Goal: Communication & Community: Answer question/provide support

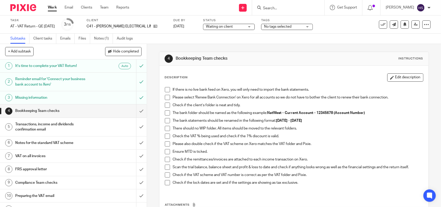
click at [165, 89] on span at bounding box center [167, 89] width 5 height 5
click at [166, 97] on span at bounding box center [167, 97] width 5 height 5
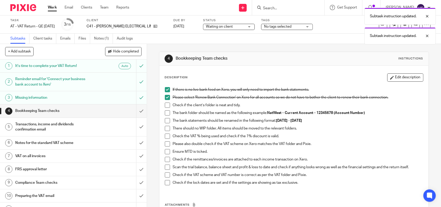
click at [166, 105] on span at bounding box center [167, 105] width 5 height 5
click at [167, 113] on span at bounding box center [167, 112] width 5 height 5
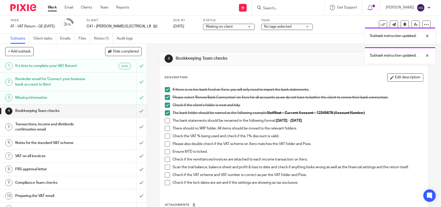
click at [165, 120] on span at bounding box center [167, 120] width 5 height 5
click at [165, 128] on span at bounding box center [167, 128] width 5 height 5
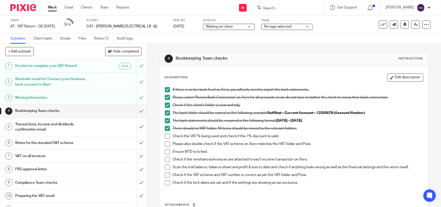
click at [165, 136] on span at bounding box center [167, 136] width 5 height 5
click at [165, 145] on span at bounding box center [167, 143] width 5 height 5
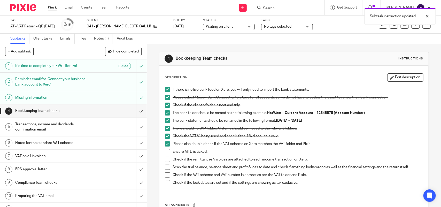
click at [165, 153] on span at bounding box center [167, 151] width 5 height 5
click at [165, 167] on span at bounding box center [167, 167] width 5 height 5
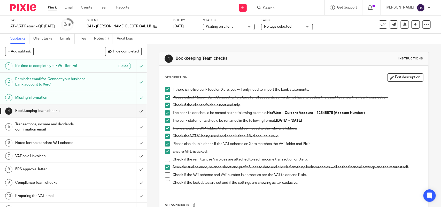
click at [166, 176] on span at bounding box center [167, 174] width 5 height 5
click at [166, 182] on span at bounding box center [167, 182] width 5 height 5
click at [134, 110] on input "submit" at bounding box center [73, 110] width 147 height 13
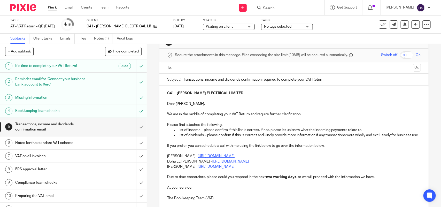
scroll to position [32, 0]
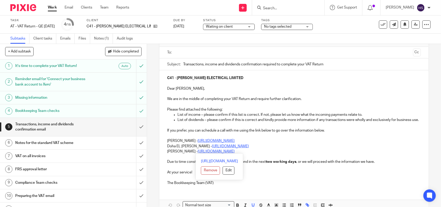
drag, startPoint x: 166, startPoint y: 147, endPoint x: 276, endPoint y: 151, distance: 111.0
click at [276, 151] on div "C41 - S.COSTIN ELECTRICAL LIMITED Dear Sam, We are in the middle of completing …" at bounding box center [293, 129] width 269 height 119
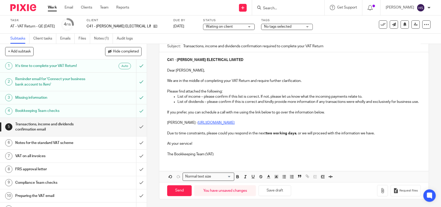
scroll to position [56, 0]
click at [272, 188] on button "Save draft" at bounding box center [275, 190] width 33 height 11
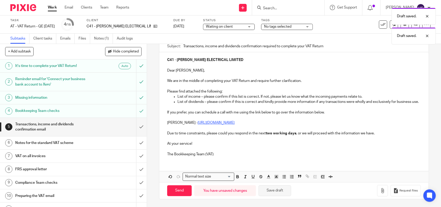
click at [272, 188] on button "Save draft" at bounding box center [275, 190] width 33 height 11
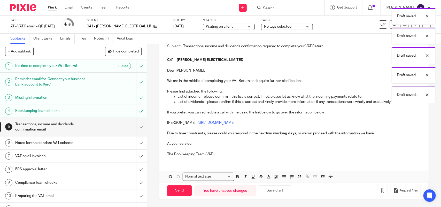
scroll to position [0, 0]
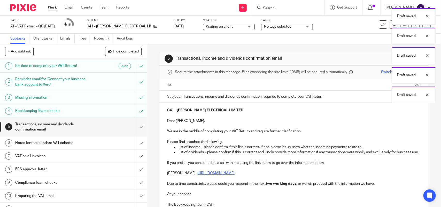
click at [192, 85] on input "text" at bounding box center [294, 85] width 234 height 6
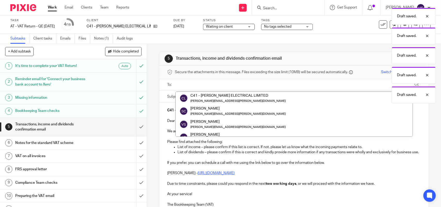
click at [228, 97] on div "Draft saved. Draft saved. Draft saved. Draft saved. Draft saved." at bounding box center [329, 54] width 216 height 98
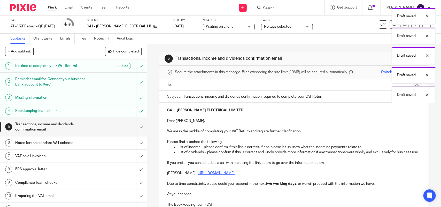
click at [188, 84] on input "text" at bounding box center [294, 85] width 234 height 6
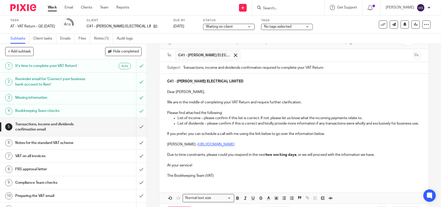
scroll to position [58, 0]
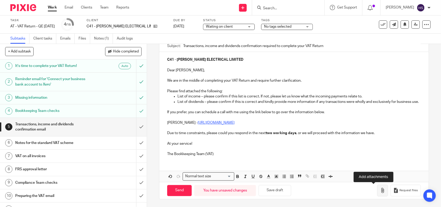
click at [380, 189] on icon "button" at bounding box center [382, 190] width 5 height 5
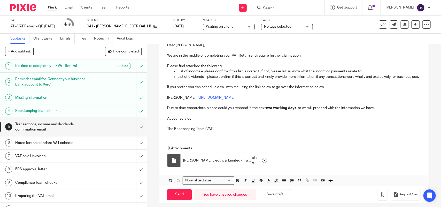
scroll to position [87, 0]
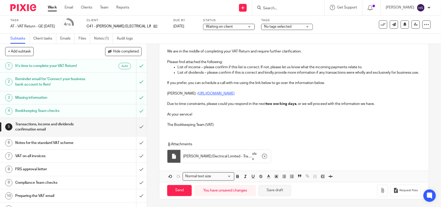
click at [279, 189] on button "Save draft" at bounding box center [275, 190] width 33 height 11
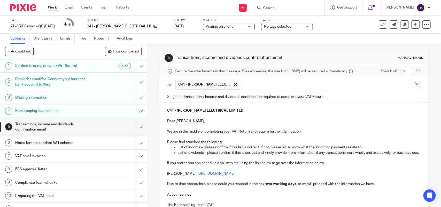
scroll to position [0, 0]
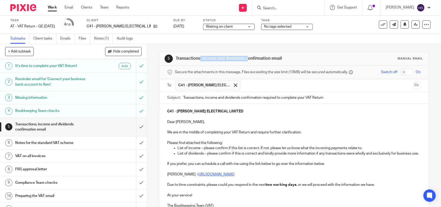
drag, startPoint x: 175, startPoint y: 58, endPoint x: 224, endPoint y: 58, distance: 49.4
click at [224, 58] on h1 "Transactions, income and dividends confirmation email" at bounding box center [240, 58] width 129 height 5
click at [297, 62] on div "5 Transactions, income and dividends confirmation email Manual email" at bounding box center [294, 59] width 259 height 8
drag, startPoint x: 174, startPoint y: 58, endPoint x: 287, endPoint y: 58, distance: 112.7
click at [287, 58] on h1 "Transactions, income and dividends confirmation email" at bounding box center [240, 58] width 129 height 5
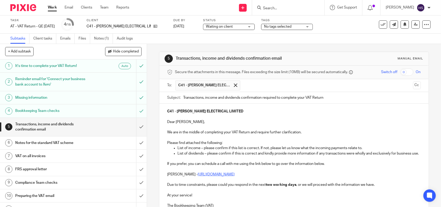
copy h1 "Transactions, income and dividends confirmation email"
click at [306, 140] on p at bounding box center [293, 137] width 253 height 5
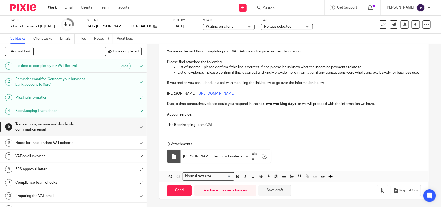
click at [279, 193] on button "Save draft" at bounding box center [275, 190] width 33 height 11
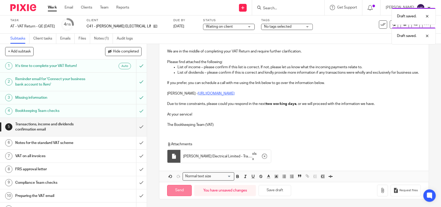
click at [175, 190] on input "Send" at bounding box center [179, 190] width 25 height 11
type input "Sent"
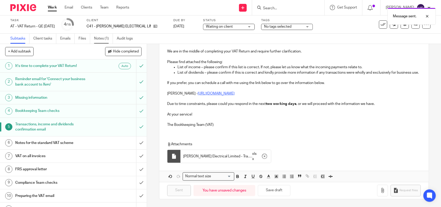
click at [104, 40] on link "Notes (1)" at bounding box center [103, 39] width 19 height 10
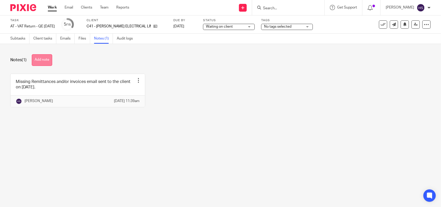
click at [46, 64] on button "Add note" at bounding box center [42, 60] width 20 height 12
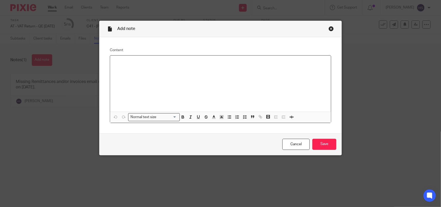
click at [155, 59] on div at bounding box center [220, 84] width 221 height 56
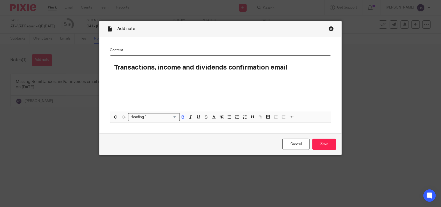
click at [152, 115] on input "Search for option" at bounding box center [163, 116] width 28 height 5
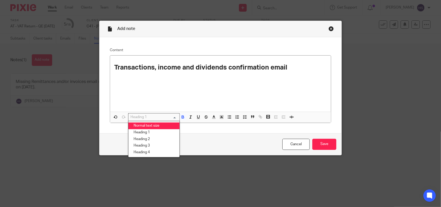
click at [152, 125] on li "Normal text size" at bounding box center [153, 125] width 51 height 7
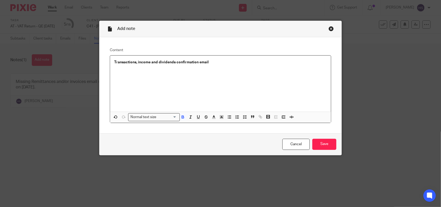
click at [209, 63] on p "Transactions, income and dividends confirmation email" at bounding box center [220, 62] width 213 height 5
drag, startPoint x: 111, startPoint y: 60, endPoint x: 304, endPoint y: 62, distance: 193.6
click at [304, 62] on div "Transactions, income and dividends confirmation email sent to the client on [DA…" at bounding box center [220, 84] width 221 height 56
click at [182, 118] on icon "button" at bounding box center [183, 117] width 2 height 1
click at [242, 118] on button "button" at bounding box center [245, 117] width 6 height 6
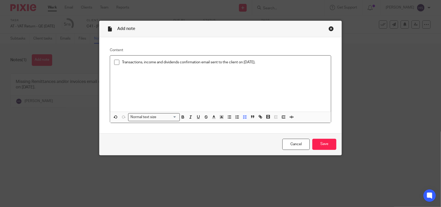
click at [270, 59] on div "Transactions, income and dividends confirmation email sent to the client on 14.…" at bounding box center [220, 84] width 221 height 56
click at [323, 148] on input "Save" at bounding box center [324, 144] width 24 height 11
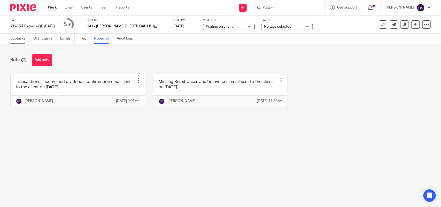
click at [18, 36] on link "Subtasks" at bounding box center [19, 39] width 19 height 10
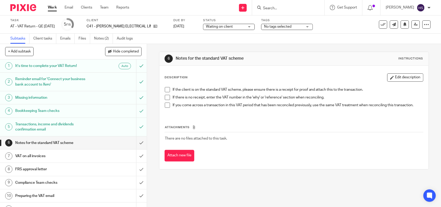
click at [226, 27] on span "Waiting on client" at bounding box center [219, 27] width 27 height 4
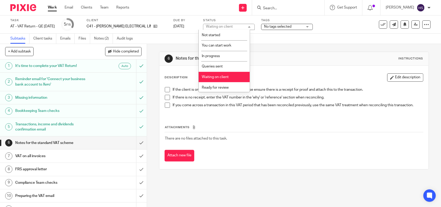
click at [261, 55] on div "6 Notes for the standard VAT scheme Instructions" at bounding box center [294, 59] width 259 height 8
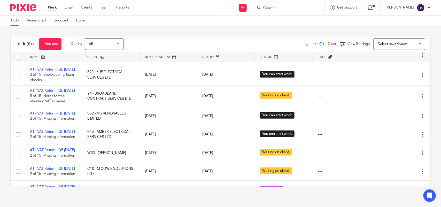
scroll to position [226, 0]
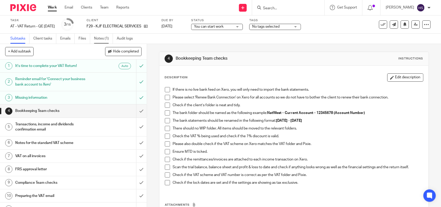
click at [110, 39] on link "Notes (1)" at bounding box center [103, 39] width 19 height 10
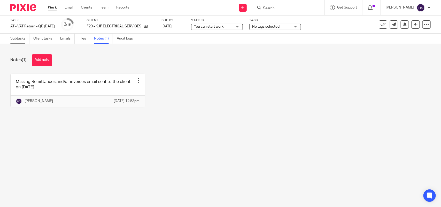
click at [15, 41] on link "Subtasks" at bounding box center [19, 39] width 19 height 10
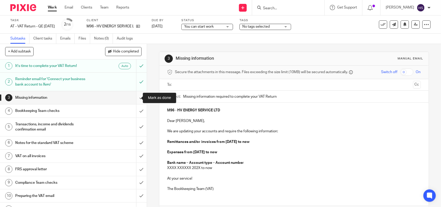
click at [133, 99] on input "submit" at bounding box center [73, 97] width 147 height 13
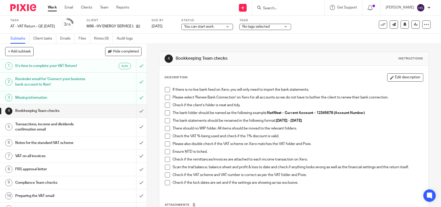
click at [165, 88] on span at bounding box center [167, 89] width 5 height 5
click at [165, 96] on span at bounding box center [167, 97] width 5 height 5
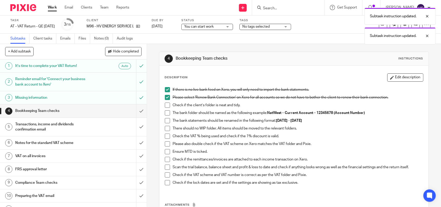
click at [166, 105] on span at bounding box center [167, 105] width 5 height 5
click at [166, 113] on span at bounding box center [167, 112] width 5 height 5
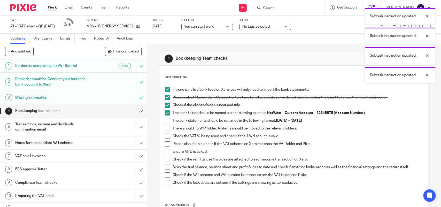
click at [166, 121] on span at bounding box center [167, 120] width 5 height 5
click at [165, 129] on span at bounding box center [167, 128] width 5 height 5
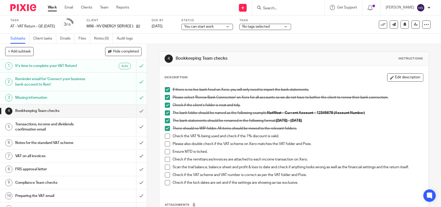
click at [167, 135] on span at bounding box center [167, 136] width 5 height 5
click at [167, 142] on span at bounding box center [167, 143] width 5 height 5
click at [165, 150] on span at bounding box center [167, 151] width 5 height 5
click at [165, 166] on span at bounding box center [167, 167] width 5 height 5
click at [167, 182] on span at bounding box center [167, 182] width 5 height 5
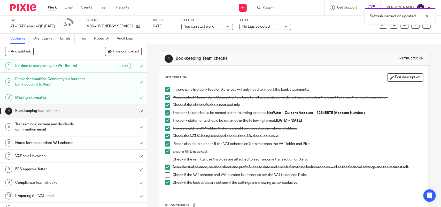
click at [165, 174] on span at bounding box center [167, 174] width 5 height 5
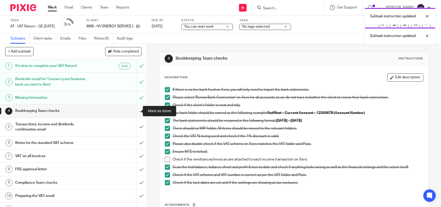
click at [134, 108] on input "submit" at bounding box center [73, 110] width 147 height 13
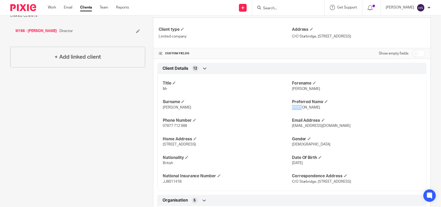
drag, startPoint x: 289, startPoint y: 107, endPoint x: 298, endPoint y: 109, distance: 9.9
click at [298, 109] on p "Chris" at bounding box center [356, 107] width 129 height 5
copy span "Chris"
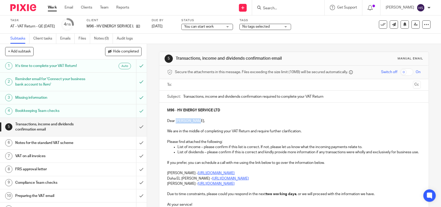
drag, startPoint x: 174, startPoint y: 120, endPoint x: 193, endPoint y: 123, distance: 19.5
click at [193, 123] on p "Dear [PERSON_NAME]," at bounding box center [293, 120] width 253 height 5
click at [188, 122] on p "Dear Chris," at bounding box center [293, 120] width 253 height 5
click at [308, 131] on p "We are in the middle of completing your VAT Return and require further clarific…" at bounding box center [293, 131] width 253 height 5
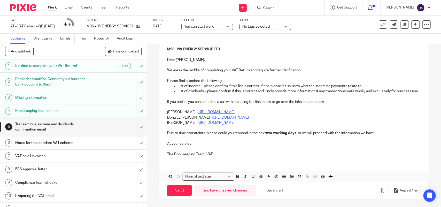
scroll to position [67, 0]
drag, startPoint x: 166, startPoint y: 111, endPoint x: 273, endPoint y: 118, distance: 107.7
click at [273, 118] on div "M96 - HV ENERGY SERVICE LTD Dear Chris, We are in the middle of completing your…" at bounding box center [293, 101] width 269 height 119
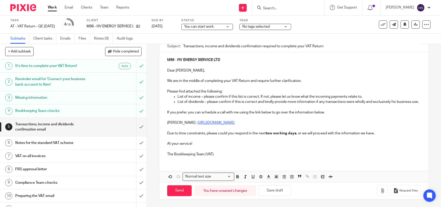
scroll to position [11, 0]
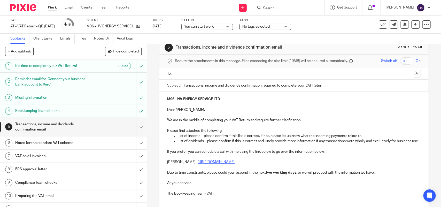
click at [334, 159] on p at bounding box center [293, 156] width 253 height 5
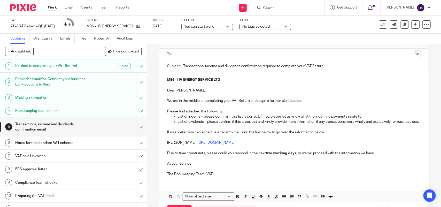
scroll to position [0, 0]
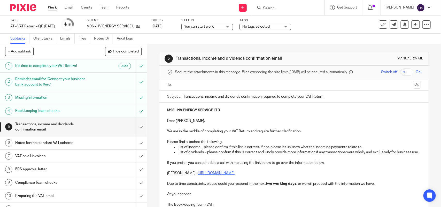
click at [308, 131] on p "We are in the middle of completing your VAT Return and require further clarific…" at bounding box center [293, 131] width 253 height 5
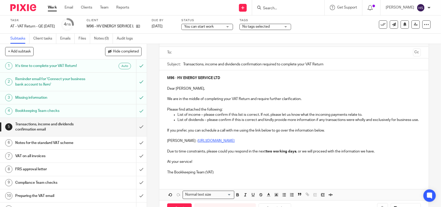
click at [360, 128] on p at bounding box center [293, 125] width 253 height 5
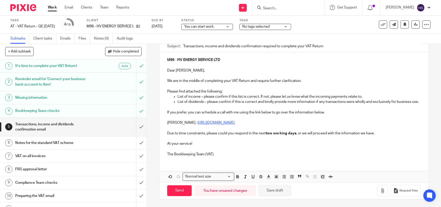
click at [273, 189] on button "Save draft" at bounding box center [275, 190] width 33 height 11
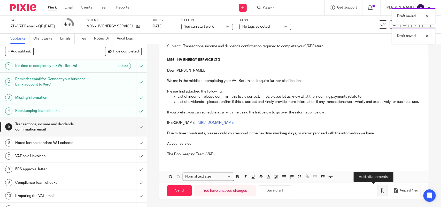
click at [380, 192] on icon "button" at bounding box center [382, 190] width 5 height 5
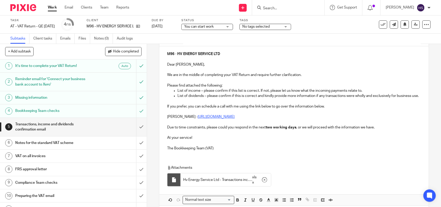
click at [379, 130] on p "Due to time constraints, please could you respond in the next two working days …" at bounding box center [293, 127] width 253 height 5
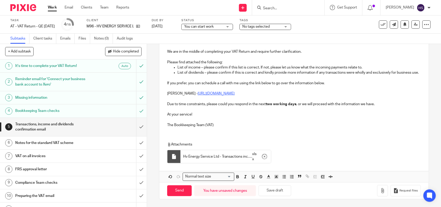
scroll to position [86, 0]
click at [273, 193] on button "Save draft" at bounding box center [275, 190] width 33 height 11
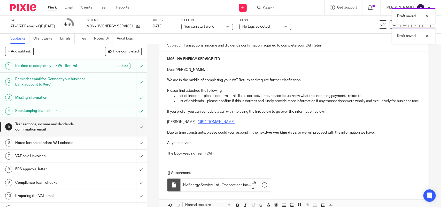
scroll to position [0, 0]
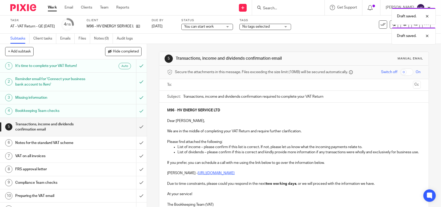
click at [190, 85] on input "text" at bounding box center [294, 85] width 234 height 6
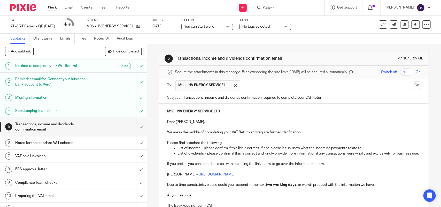
drag, startPoint x: 174, startPoint y: 57, endPoint x: 296, endPoint y: 58, distance: 121.5
click at [296, 58] on h1 "Transactions, income and dividends confirmation email" at bounding box center [240, 58] width 129 height 5
copy h1 "Transactions, income and dividends confirmation email"
click at [301, 135] on p "We are in the middle of completing your VAT Return and require further clarific…" at bounding box center [293, 132] width 253 height 5
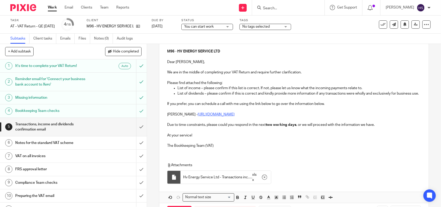
scroll to position [87, 0]
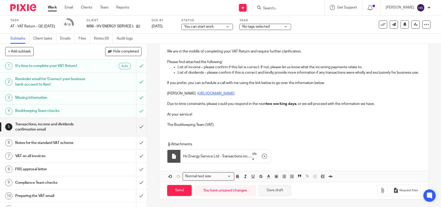
click at [276, 192] on button "Save draft" at bounding box center [275, 190] width 33 height 11
click at [271, 193] on button "Save draft" at bounding box center [275, 190] width 33 height 11
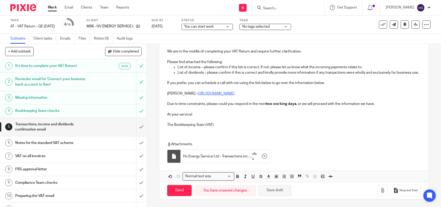
click at [271, 193] on button "Save draft" at bounding box center [275, 190] width 33 height 11
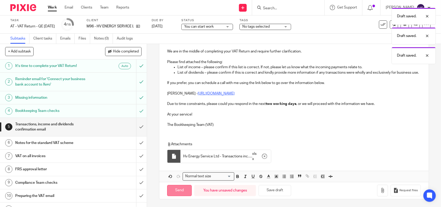
click at [178, 191] on input "Send" at bounding box center [179, 190] width 25 height 11
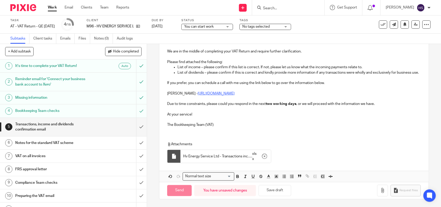
type input "Sent"
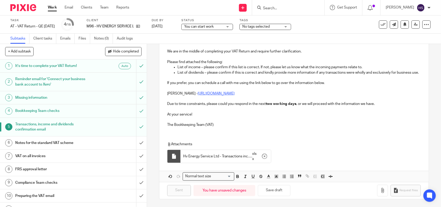
click at [223, 27] on span "You can start work" at bounding box center [203, 26] width 39 height 5
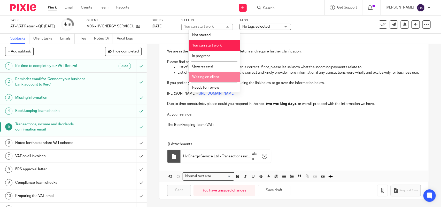
click at [219, 78] on span "Waiting on client" at bounding box center [205, 77] width 27 height 4
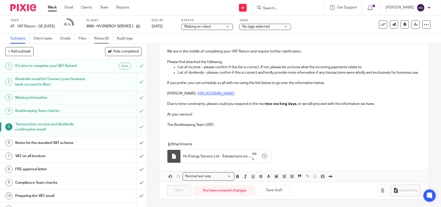
click at [105, 40] on link "Notes (0)" at bounding box center [103, 39] width 19 height 10
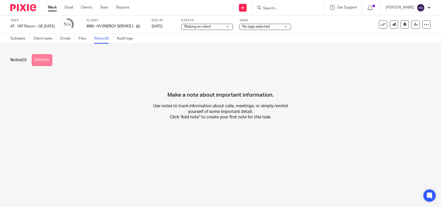
click at [41, 60] on button "Add note" at bounding box center [42, 60] width 20 height 12
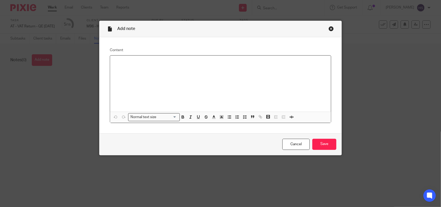
click at [132, 67] on div at bounding box center [220, 84] width 221 height 56
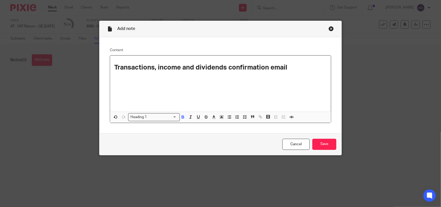
click at [149, 118] on input "Search for option" at bounding box center [163, 116] width 28 height 5
click at [156, 120] on div "Heading 1 Loading..." at bounding box center [154, 117] width 52 height 8
click at [157, 117] on input "Search for option" at bounding box center [163, 116] width 28 height 5
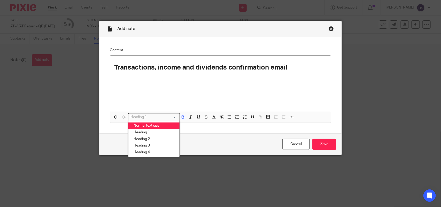
click at [155, 125] on li "Normal text size" at bounding box center [153, 125] width 51 height 7
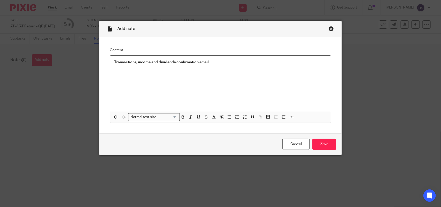
click at [209, 65] on p at bounding box center [220, 67] width 213 height 5
click at [209, 62] on p "Transactions, income and dividends confirmation email" at bounding box center [220, 62] width 213 height 5
drag, startPoint x: 112, startPoint y: 61, endPoint x: 297, endPoint y: 58, distance: 185.0
click at [297, 58] on div "Transactions, income and dividends confirmation email sent to the client on 14.…" at bounding box center [220, 84] width 221 height 56
click at [181, 117] on icon "button" at bounding box center [183, 117] width 5 height 5
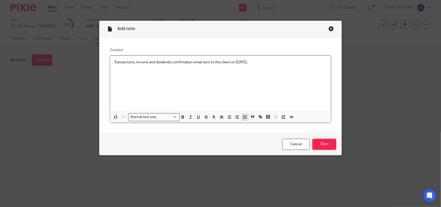
click at [245, 117] on line "button" at bounding box center [246, 117] width 2 height 0
click at [272, 65] on p "Transactions, income and dividends confirmation email sent to the client on 14.…" at bounding box center [224, 62] width 205 height 5
click at [322, 143] on input "Save" at bounding box center [324, 144] width 24 height 11
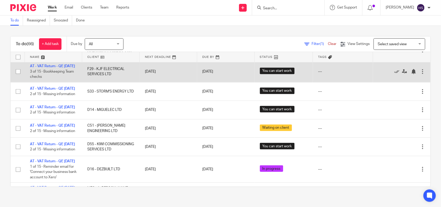
scroll to position [162, 0]
